Goal: Task Accomplishment & Management: Manage account settings

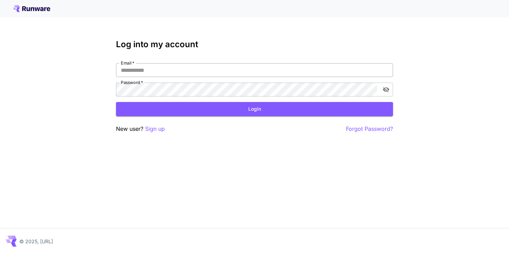
click at [209, 73] on input "Email   *" at bounding box center [254, 70] width 277 height 14
type input "**********"
click at [214, 109] on button "Login" at bounding box center [254, 109] width 277 height 14
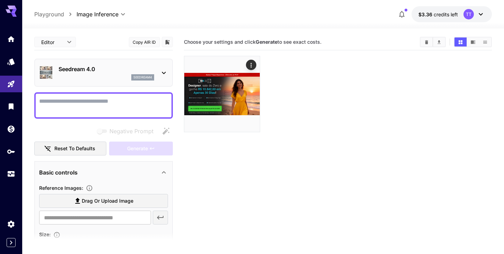
click at [347, 107] on div at bounding box center [338, 94] width 308 height 76
click at [11, 172] on icon "Usage" at bounding box center [11, 170] width 7 height 3
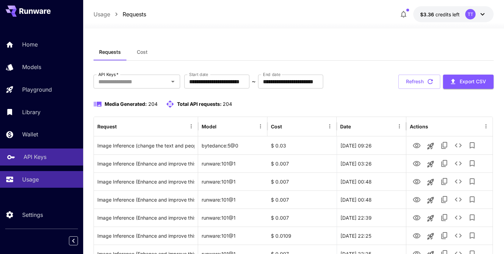
click at [35, 160] on p "API Keys" at bounding box center [35, 156] width 23 height 8
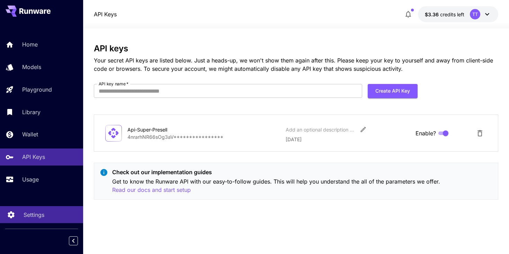
click at [41, 214] on p "Settings" at bounding box center [34, 214] width 21 height 8
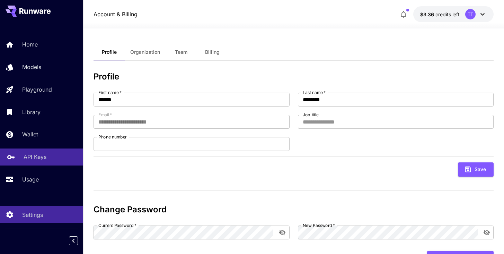
click at [31, 156] on p "API Keys" at bounding box center [35, 156] width 23 height 8
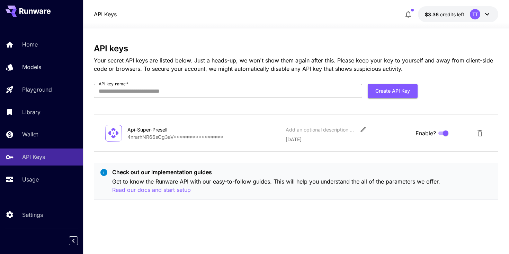
click at [182, 190] on p "Read our docs and start setup" at bounding box center [151, 189] width 79 height 9
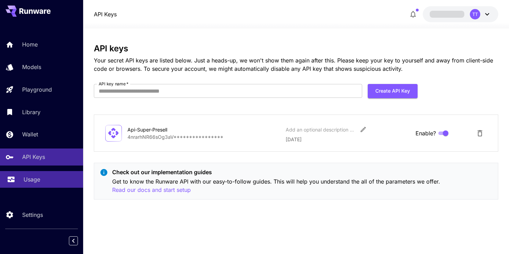
click at [36, 183] on p "Usage" at bounding box center [32, 179] width 17 height 8
